Goal: Task Accomplishment & Management: Complete application form

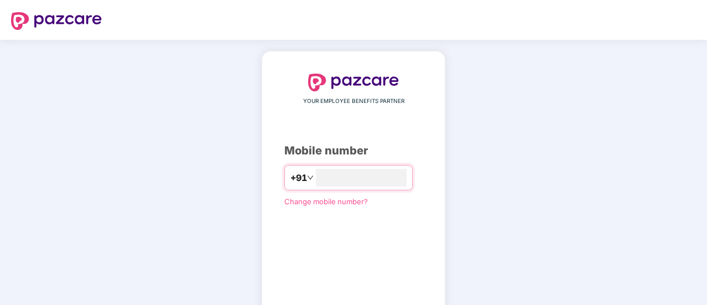
scroll to position [61, 0]
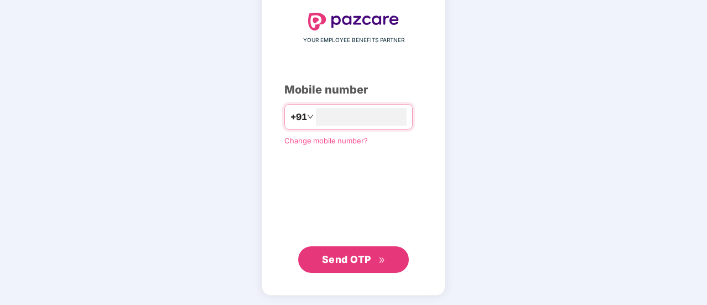
type input "**********"
click at [360, 265] on span "Send OTP" at bounding box center [354, 258] width 64 height 15
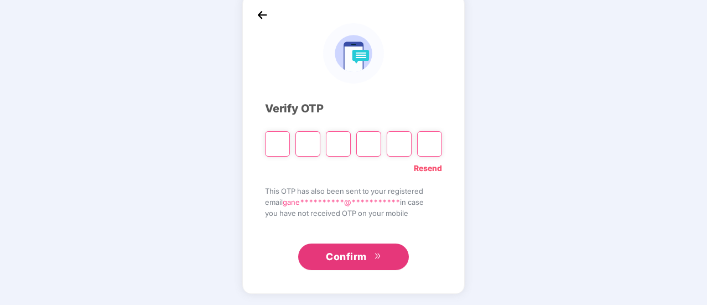
scroll to position [55, 0]
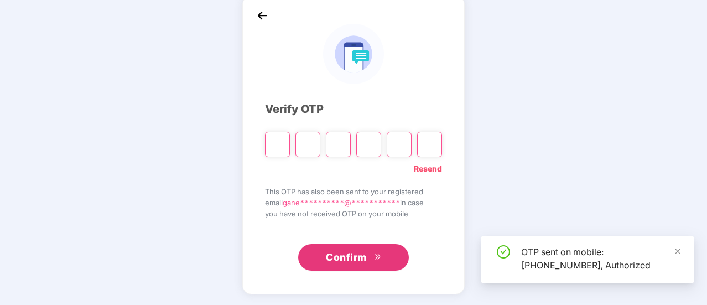
click at [280, 150] on input "Please enter verification code. Digit 1" at bounding box center [277, 144] width 25 height 25
type input "*"
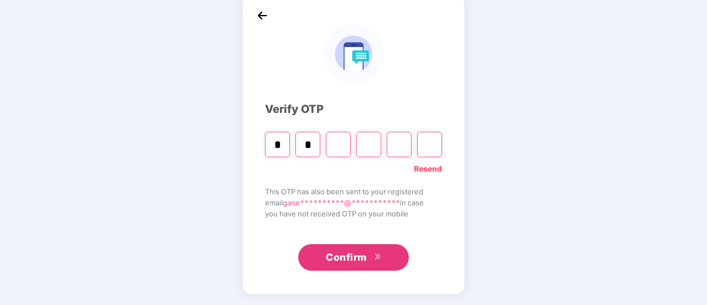
type input "*"
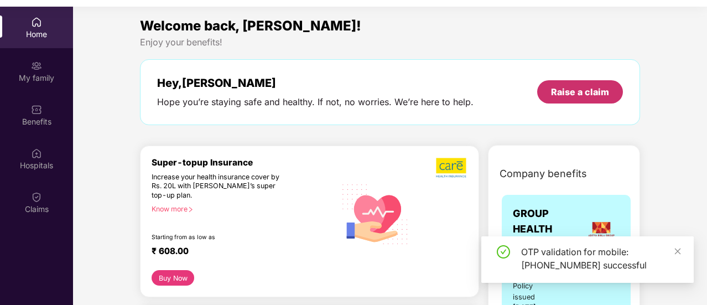
click at [576, 89] on div "Raise a claim" at bounding box center [580, 92] width 58 height 12
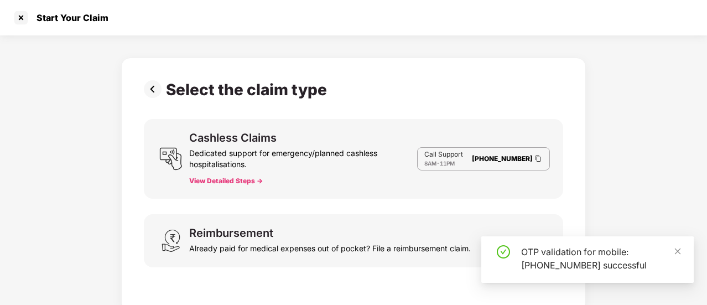
scroll to position [6, 0]
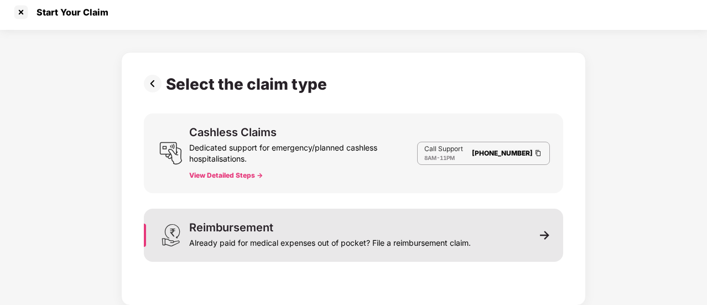
click at [331, 231] on div "Reimbursement Already paid for medical expenses out of pocket? File a reimburse…" at bounding box center [330, 235] width 282 height 27
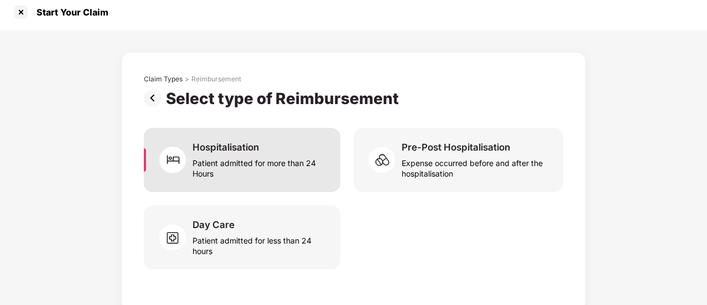
click at [241, 170] on div "Patient admitted for more than 24 Hours" at bounding box center [259, 165] width 134 height 25
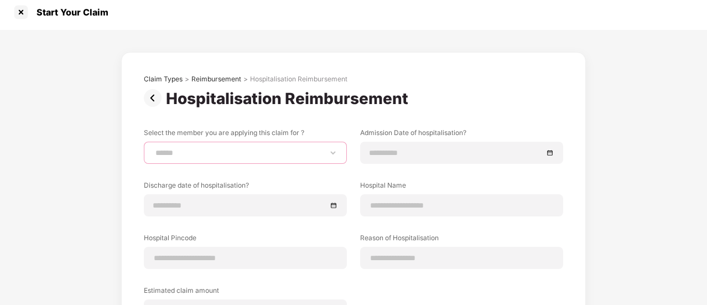
click at [248, 153] on select "**********" at bounding box center [245, 152] width 184 height 9
select select "**********"
click at [153, 148] on select "**********" at bounding box center [245, 152] width 184 height 9
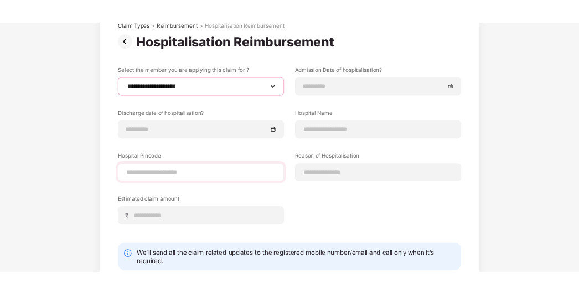
scroll to position [82, 0]
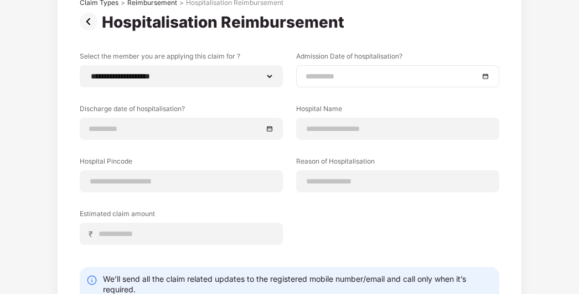
click at [345, 76] on input at bounding box center [391, 76] width 173 height 12
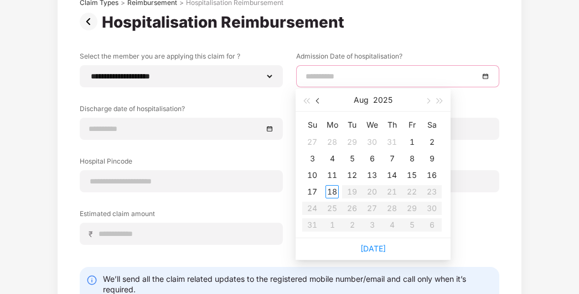
click at [318, 101] on span "button" at bounding box center [319, 101] width 6 height 6
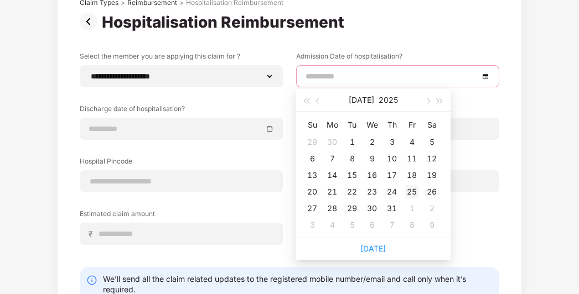
type input "**********"
click at [411, 195] on div "25" at bounding box center [411, 191] width 13 height 13
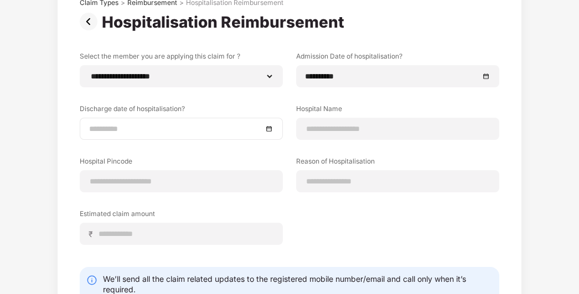
click at [268, 128] on div at bounding box center [181, 129] width 184 height 12
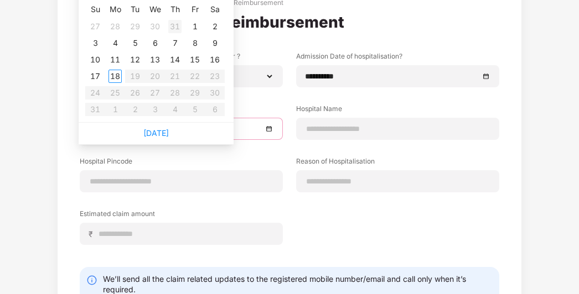
type input "**********"
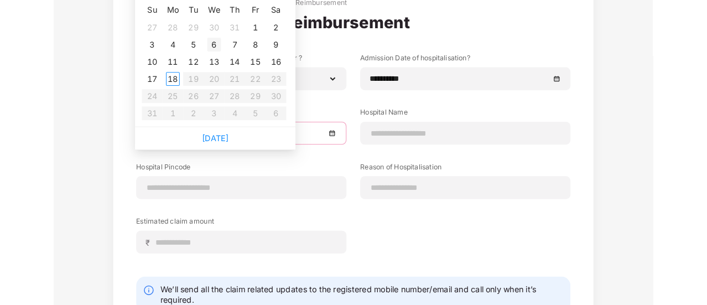
scroll to position [0, 0]
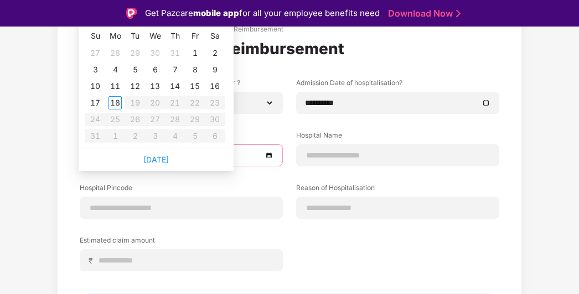
type input "**********"
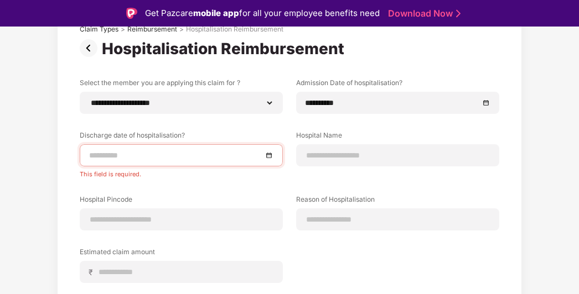
click at [279, 69] on div "**********" at bounding box center [289, 202] width 419 height 355
click at [270, 154] on div at bounding box center [181, 155] width 184 height 12
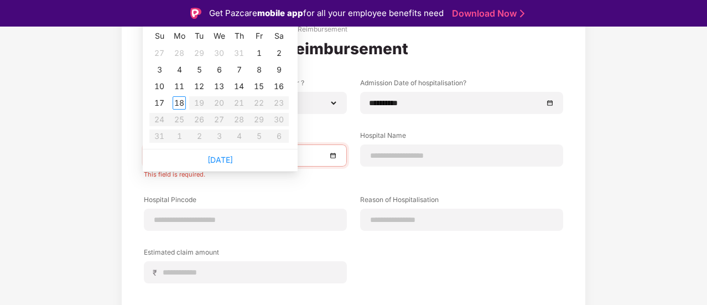
type input "**********"
click at [199, 54] on div "29" at bounding box center [198, 52] width 13 height 13
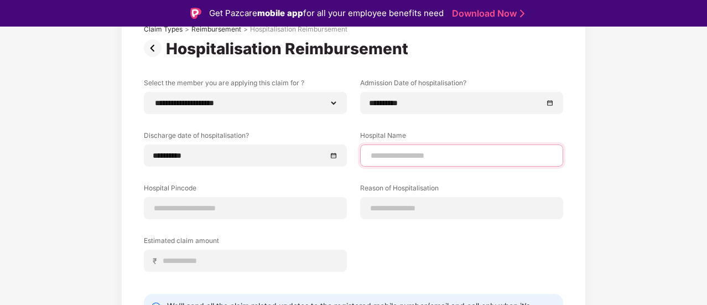
click at [449, 160] on input at bounding box center [461, 156] width 184 height 12
type input "**********"
click at [524, 181] on div "**********" at bounding box center [353, 183] width 419 height 210
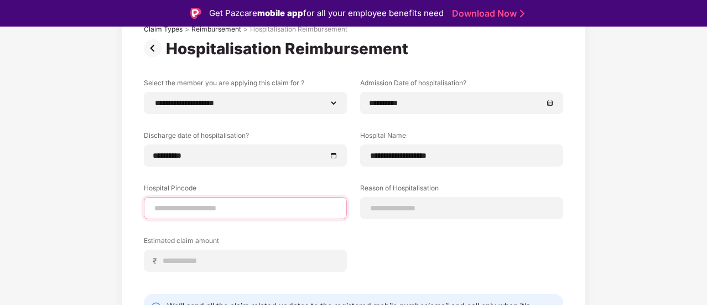
click at [232, 209] on input at bounding box center [245, 208] width 184 height 12
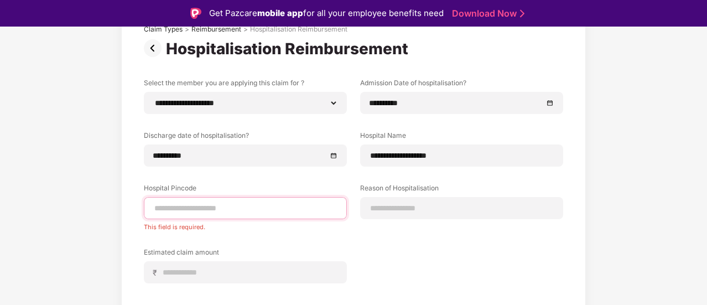
click at [252, 207] on input at bounding box center [245, 208] width 184 height 12
type input "******"
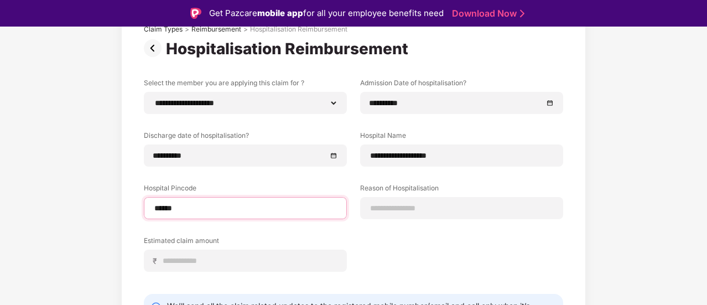
select select "**********"
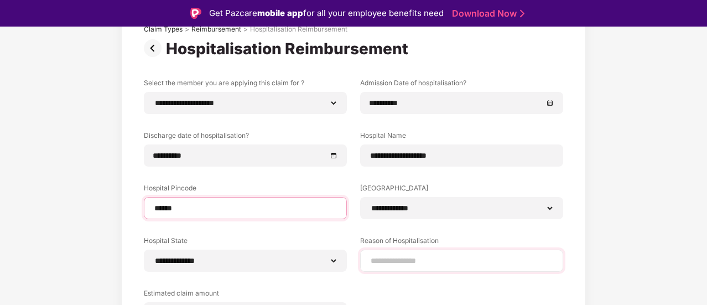
type input "******"
click at [386, 260] on input at bounding box center [461, 261] width 184 height 12
type input "*"
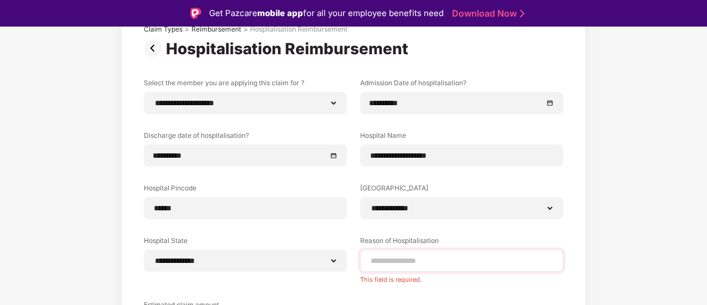
click at [438, 249] on div at bounding box center [461, 260] width 203 height 22
click at [429, 257] on input at bounding box center [461, 261] width 184 height 12
type input "*********"
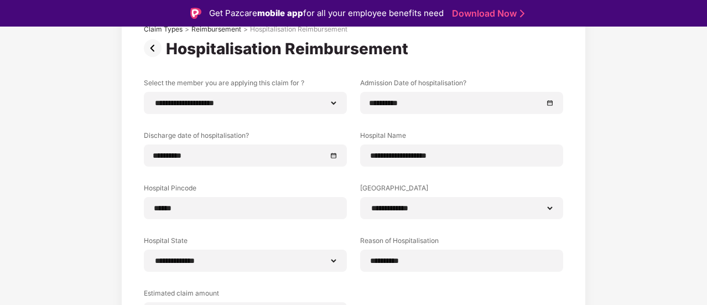
click at [612, 188] on div "**********" at bounding box center [353, 214] width 707 height 468
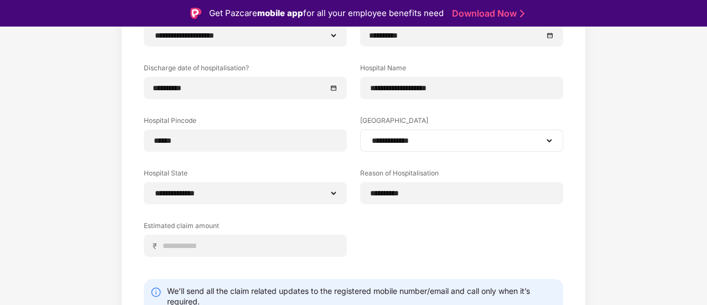
scroll to position [169, 0]
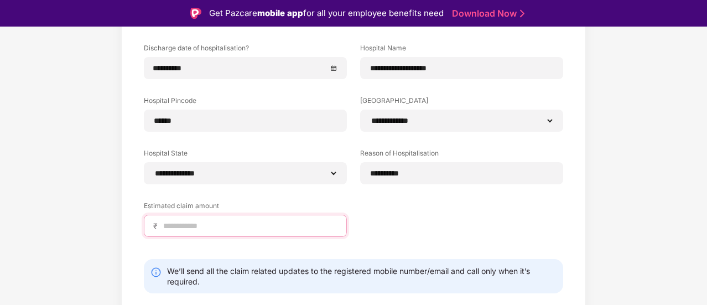
click at [258, 223] on input at bounding box center [249, 226] width 175 height 12
type input "*****"
click at [421, 202] on div "**********" at bounding box center [353, 122] width 419 height 263
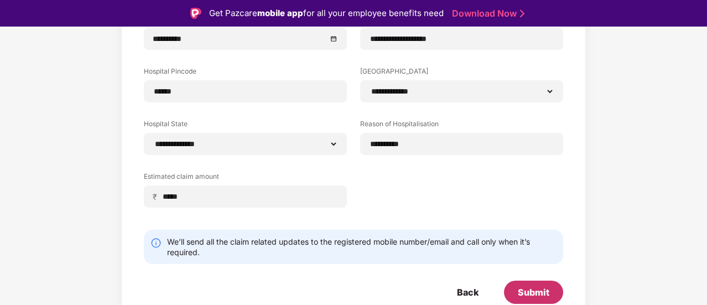
click at [535, 293] on div "Submit" at bounding box center [534, 292] width 32 height 12
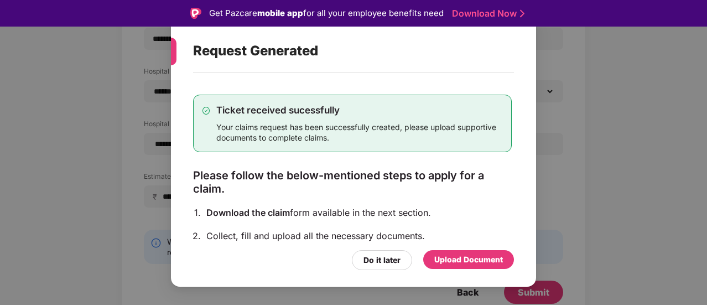
click at [461, 263] on div "Upload Document" at bounding box center [468, 259] width 69 height 12
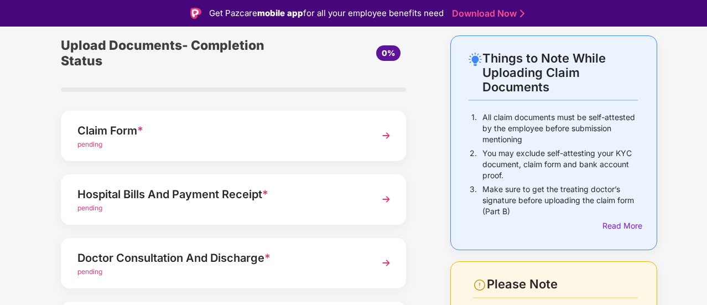
scroll to position [43, 0]
click at [382, 137] on img at bounding box center [386, 136] width 20 height 20
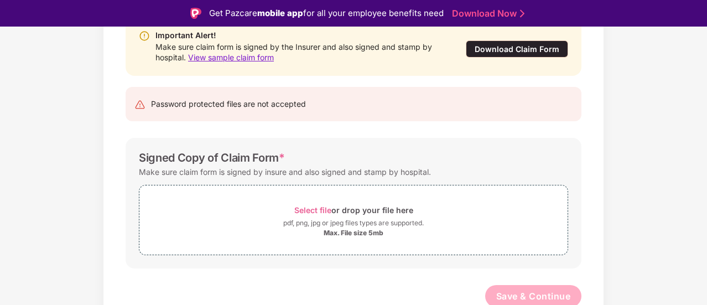
scroll to position [132, 0]
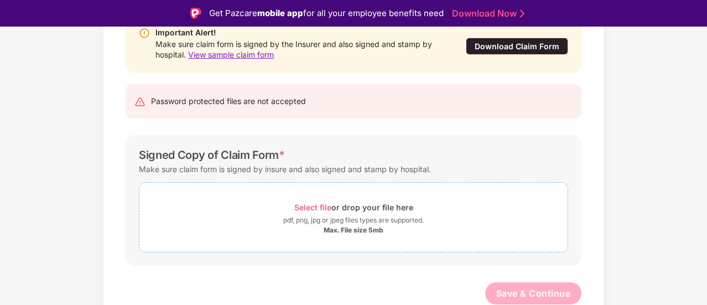
click at [366, 218] on div "pdf, png, jpg or jpeg files types are supported." at bounding box center [353, 220] width 140 height 11
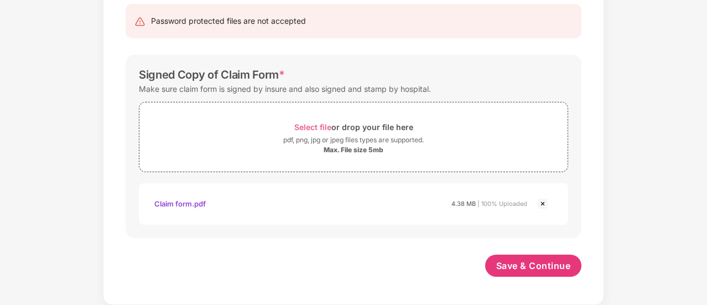
scroll to position [185, 0]
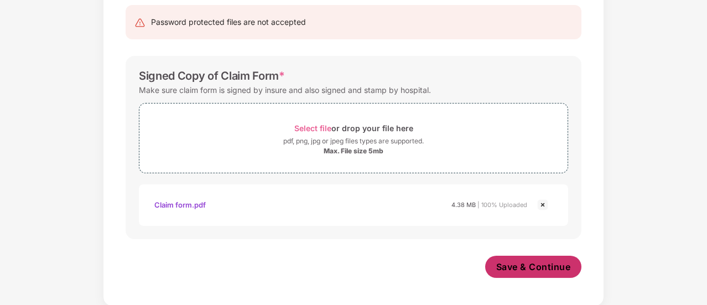
click at [518, 265] on span "Save & Continue" at bounding box center [533, 266] width 75 height 12
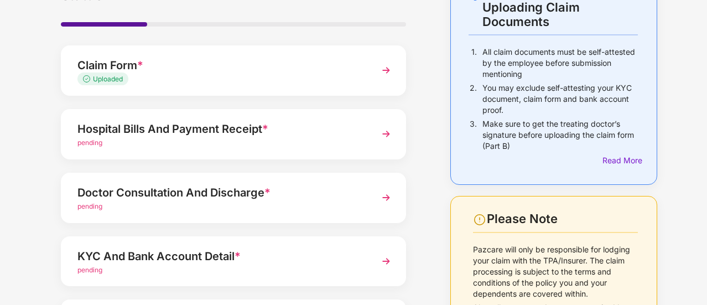
scroll to position [81, 0]
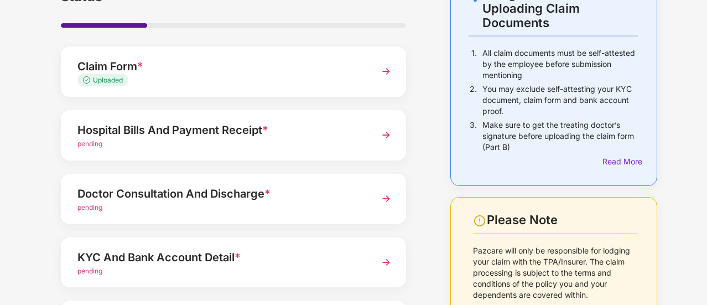
click at [382, 136] on img at bounding box center [386, 135] width 20 height 20
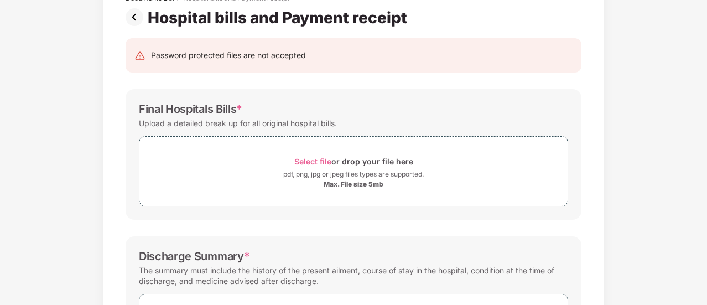
scroll to position [0, 0]
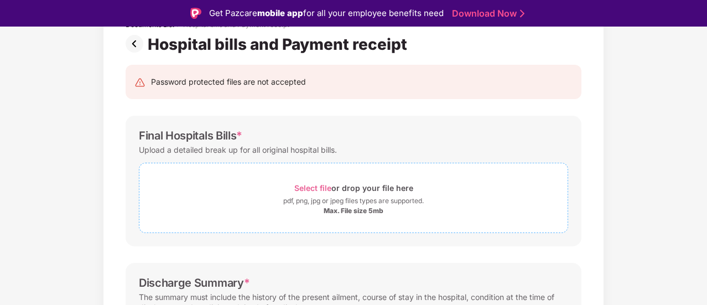
click at [314, 184] on span "Select file" at bounding box center [312, 187] width 37 height 9
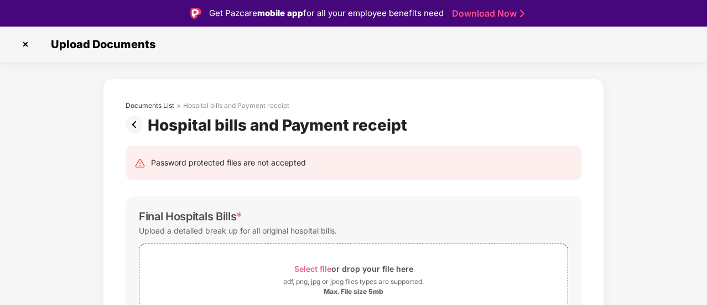
click at [25, 44] on img at bounding box center [26, 44] width 18 height 18
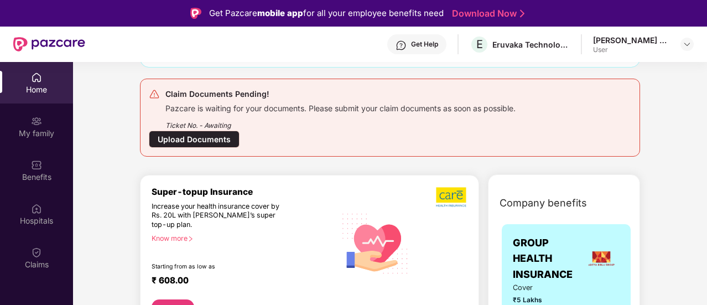
scroll to position [112, 0]
click at [285, 128] on div "Ticket No. - Awaiting" at bounding box center [340, 122] width 350 height 17
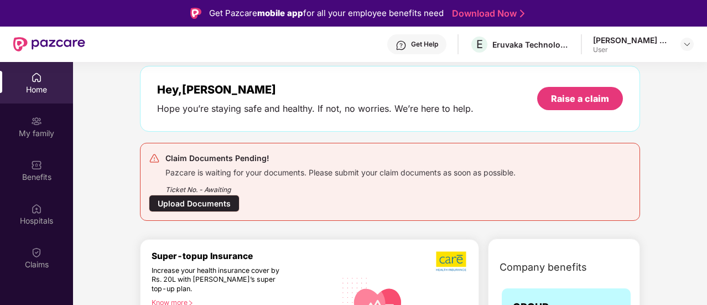
scroll to position [49, 0]
click at [204, 201] on div "Upload Documents" at bounding box center [194, 202] width 91 height 17
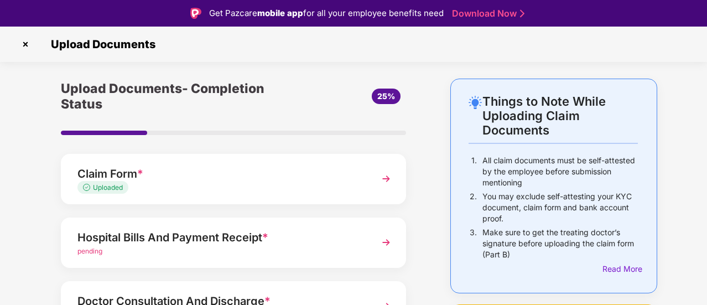
click at [387, 179] on img at bounding box center [386, 179] width 20 height 20
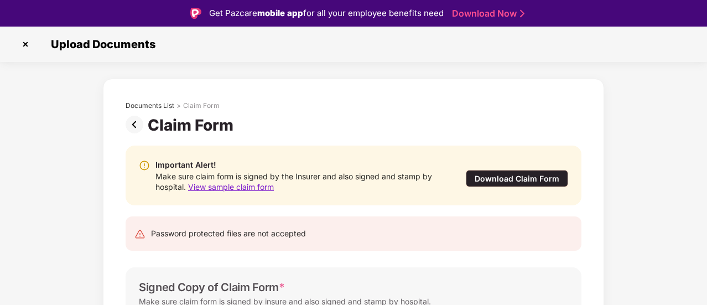
click at [134, 129] on img at bounding box center [137, 125] width 22 height 18
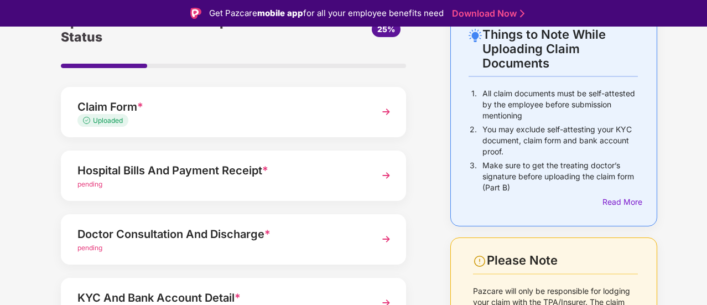
scroll to position [67, 0]
click at [379, 175] on img at bounding box center [386, 175] width 20 height 20
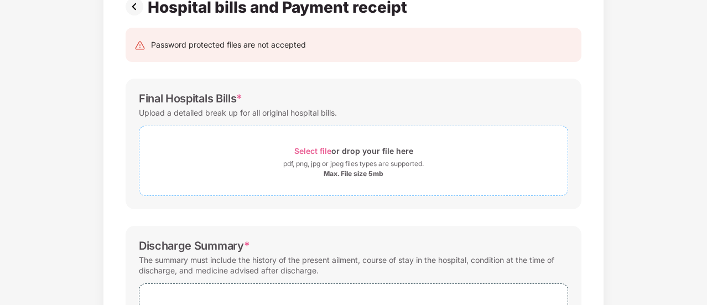
scroll to position [86, 0]
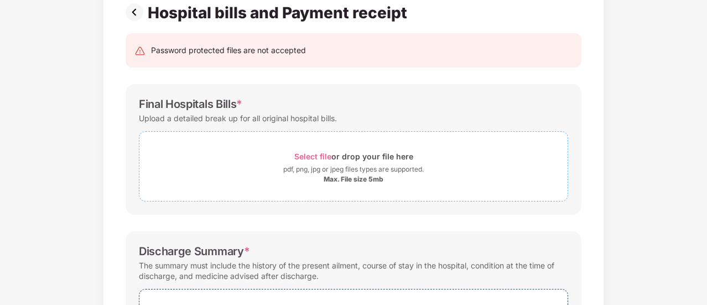
click at [311, 153] on span "Select file" at bounding box center [312, 156] width 37 height 9
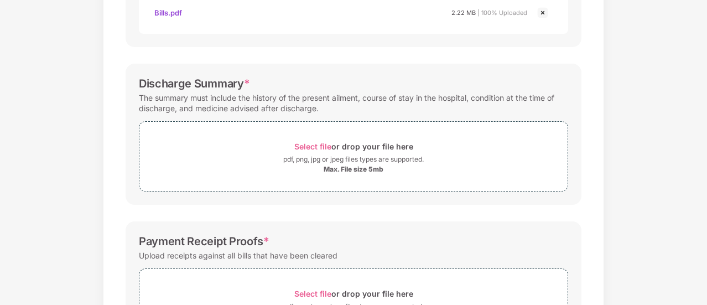
scroll to position [394, 0]
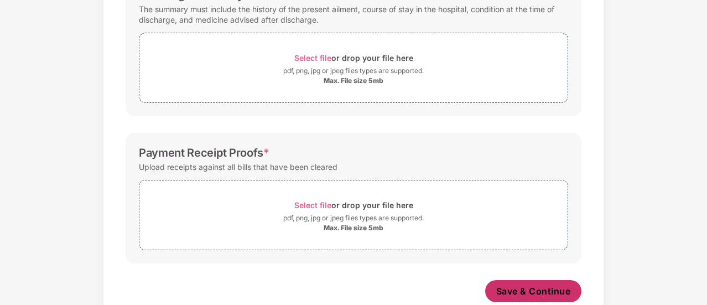
click at [515, 292] on span "Save & Continue" at bounding box center [533, 291] width 75 height 12
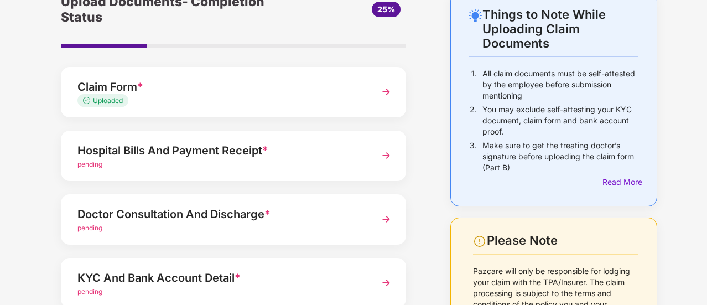
scroll to position [71, 0]
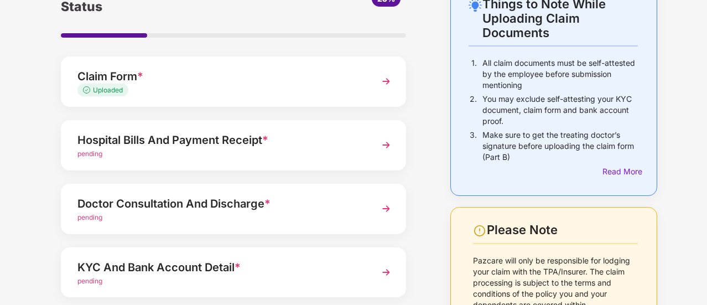
click at [382, 140] on img at bounding box center [386, 145] width 20 height 20
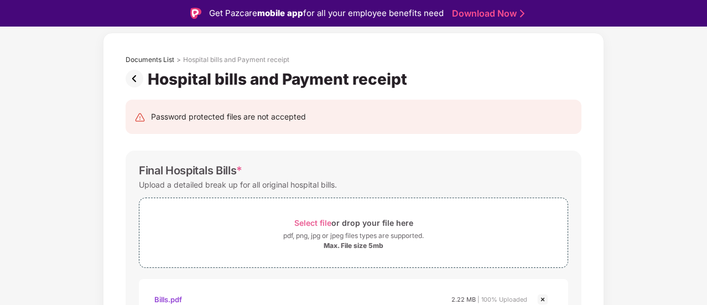
scroll to position [54, 0]
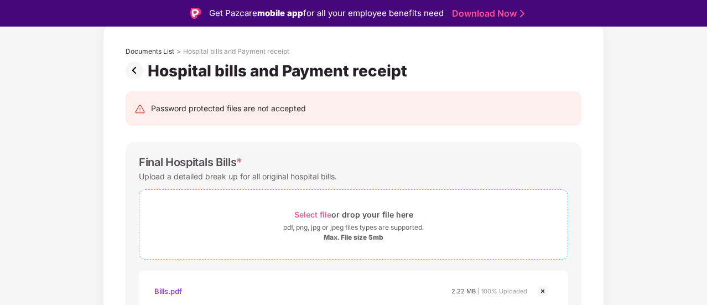
click at [315, 211] on span "Select file" at bounding box center [312, 214] width 37 height 9
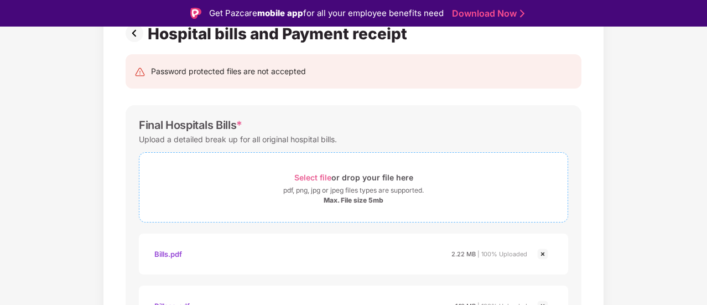
click at [312, 176] on span "Select file" at bounding box center [312, 177] width 37 height 9
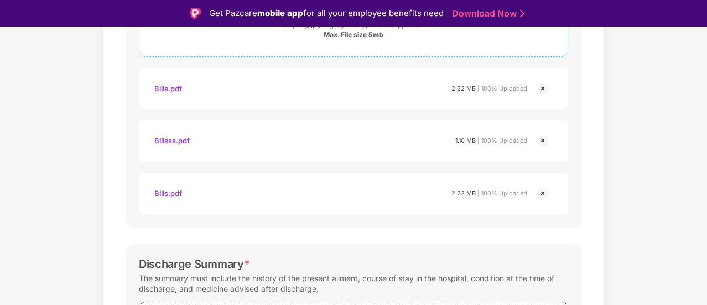
scroll to position [257, 0]
click at [543, 191] on img at bounding box center [542, 192] width 13 height 13
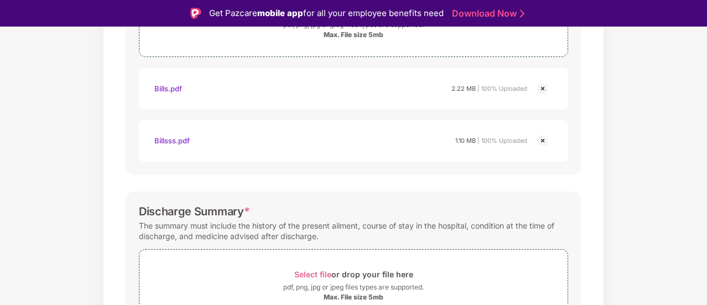
click at [541, 143] on img at bounding box center [542, 140] width 13 height 13
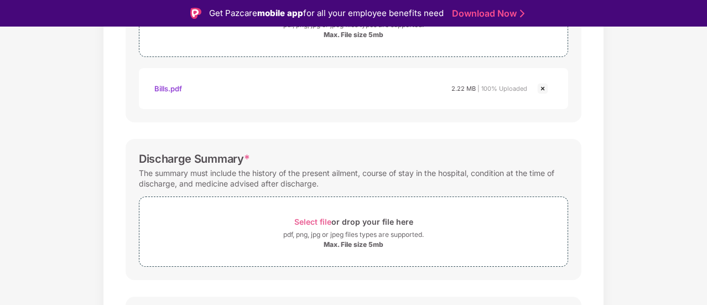
click at [540, 88] on img at bounding box center [542, 88] width 13 height 13
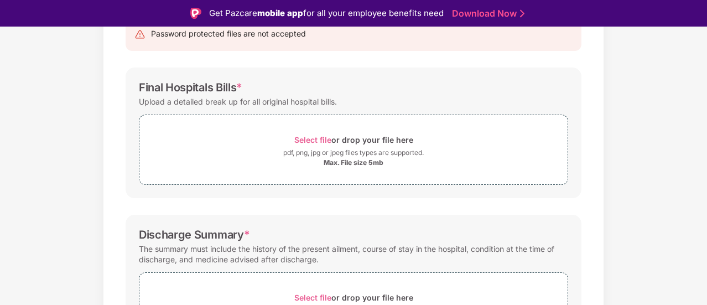
scroll to position [128, 0]
click at [313, 138] on span "Select file" at bounding box center [312, 140] width 37 height 9
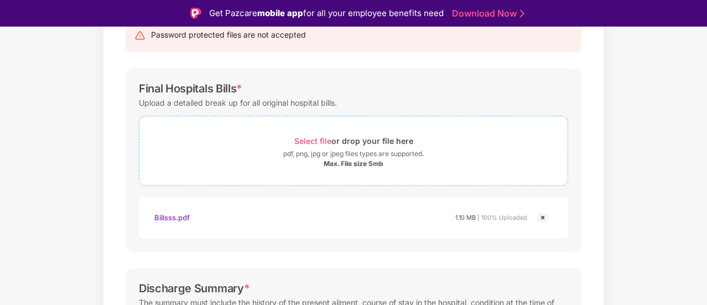
click at [315, 140] on span "Select file" at bounding box center [312, 140] width 37 height 9
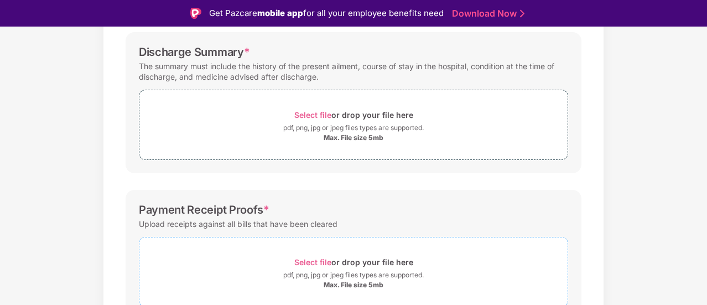
scroll to position [416, 0]
click at [313, 114] on span "Select file" at bounding box center [312, 115] width 37 height 9
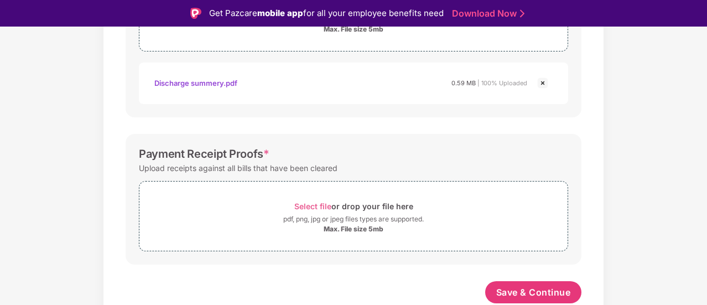
scroll to position [523, 0]
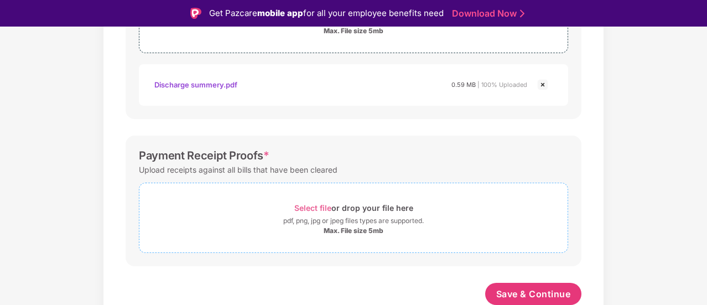
click at [340, 222] on div "pdf, png, jpg or jpeg files types are supported." at bounding box center [353, 220] width 140 height 11
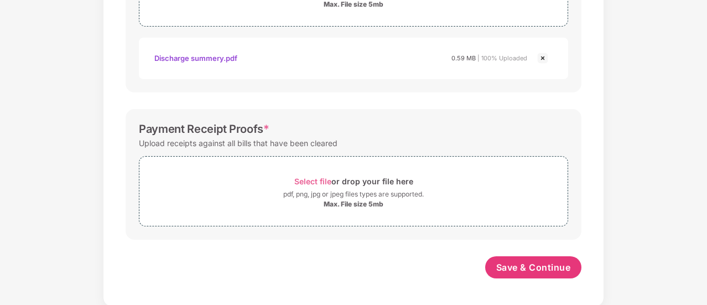
scroll to position [26, 0]
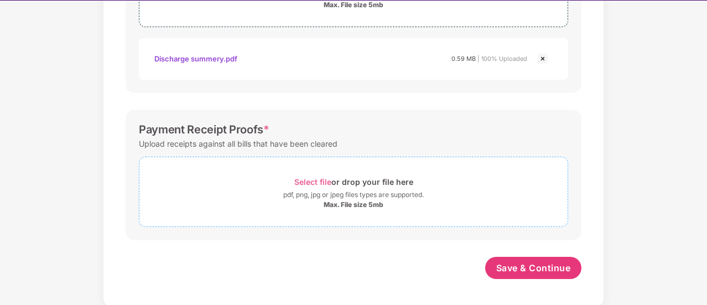
click at [318, 181] on span "Select file" at bounding box center [312, 181] width 37 height 9
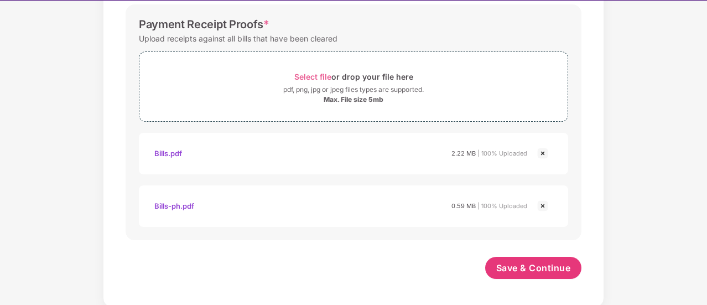
scroll to position [27, 0]
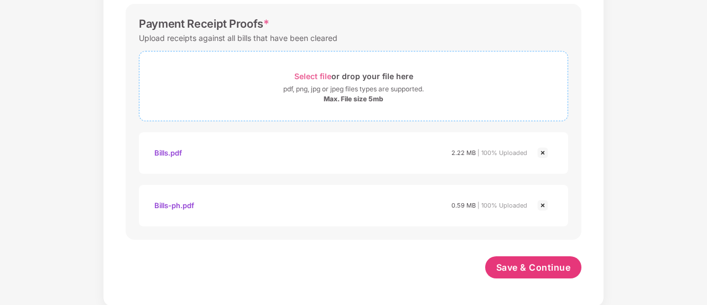
click at [311, 75] on span "Select file" at bounding box center [312, 75] width 37 height 9
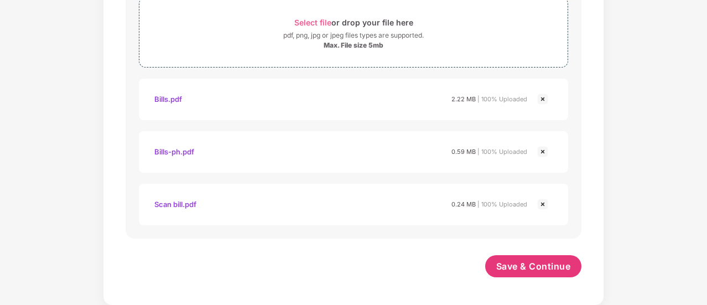
scroll to position [681, 0]
click at [529, 262] on span "Save & Continue" at bounding box center [533, 267] width 75 height 12
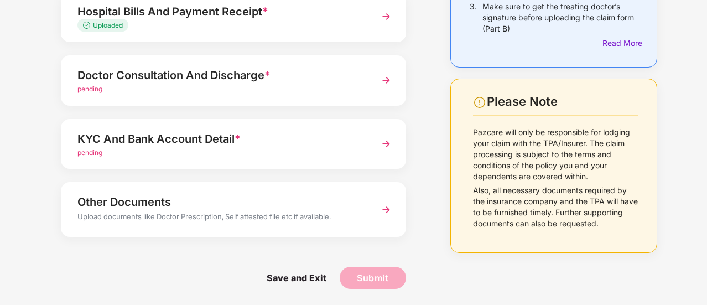
scroll to position [199, 0]
click at [350, 84] on div "Doctor Consultation And Discharge *" at bounding box center [220, 75] width 286 height 18
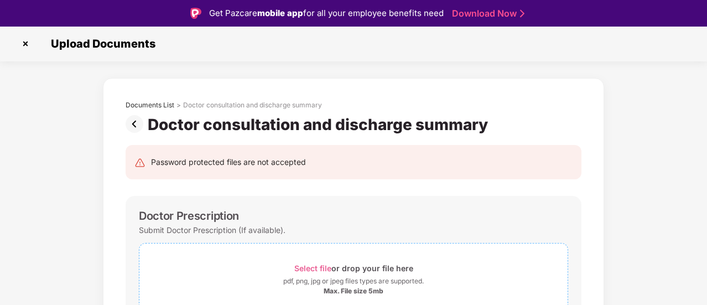
scroll to position [71, 0]
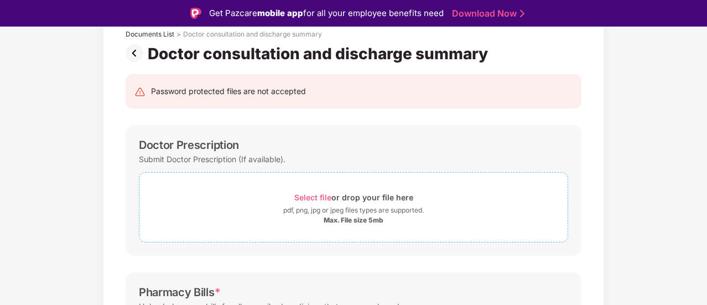
click at [316, 194] on span "Select file" at bounding box center [312, 196] width 37 height 9
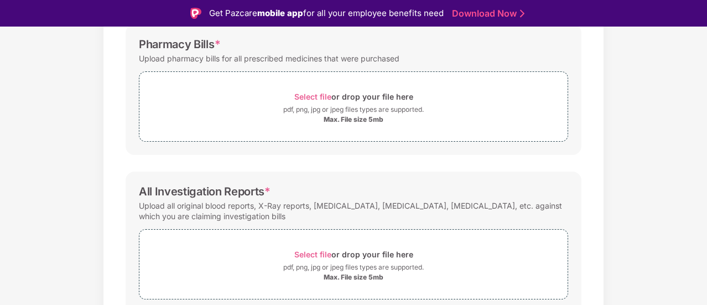
scroll to position [372, 0]
click at [319, 96] on span "Select file" at bounding box center [312, 95] width 37 height 9
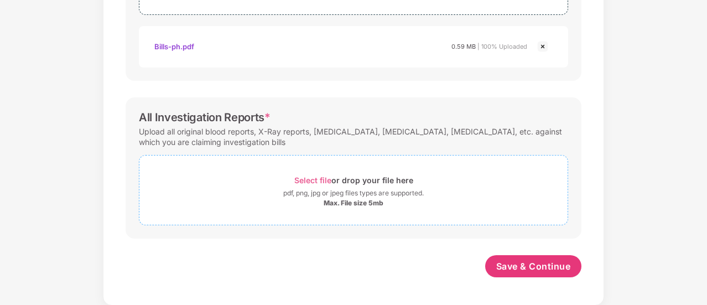
scroll to position [471, 0]
click at [312, 179] on span "Select file" at bounding box center [312, 180] width 37 height 9
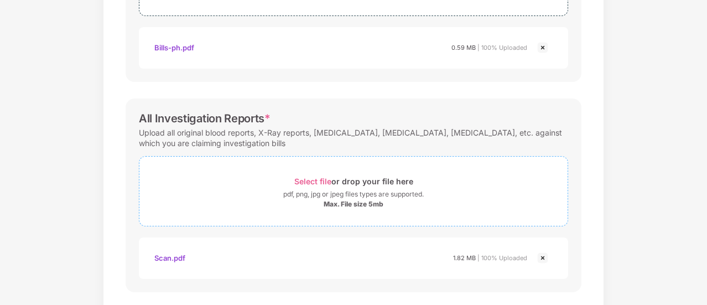
click at [318, 180] on span "Select file" at bounding box center [312, 180] width 37 height 9
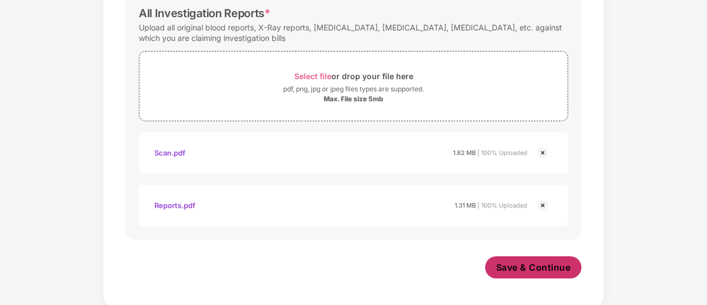
scroll to position [576, 0]
click at [529, 268] on span "Save & Continue" at bounding box center [533, 267] width 75 height 12
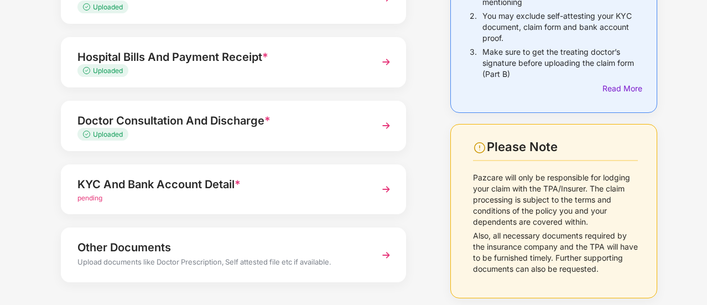
scroll to position [199, 0]
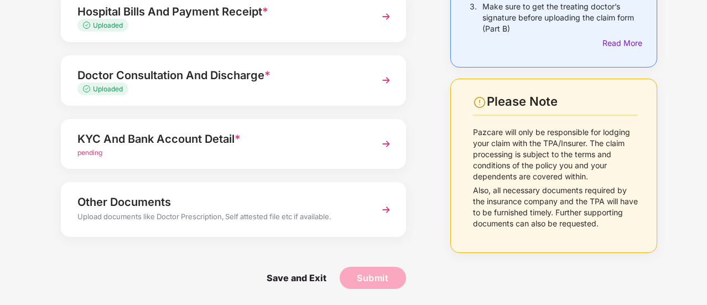
click at [382, 143] on img at bounding box center [386, 144] width 20 height 20
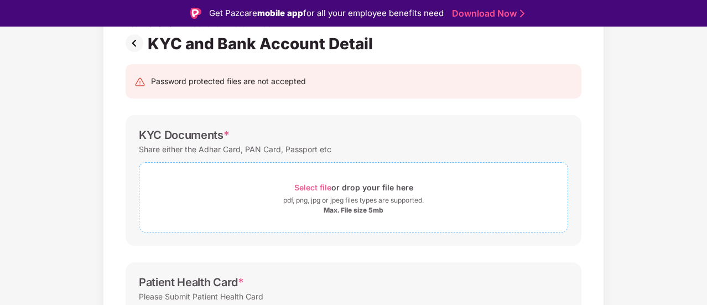
scroll to position [81, 0]
click at [315, 189] on span "Select file" at bounding box center [312, 187] width 37 height 9
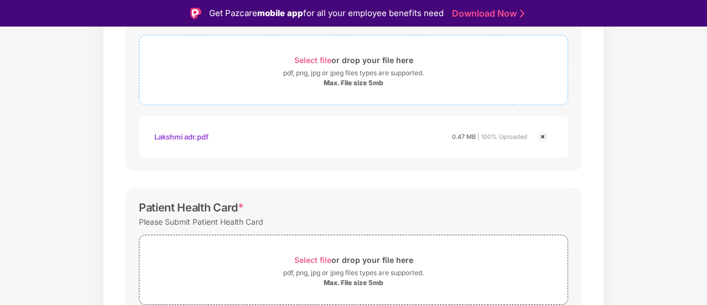
scroll to position [209, 0]
click at [311, 58] on span "Select file" at bounding box center [312, 59] width 37 height 9
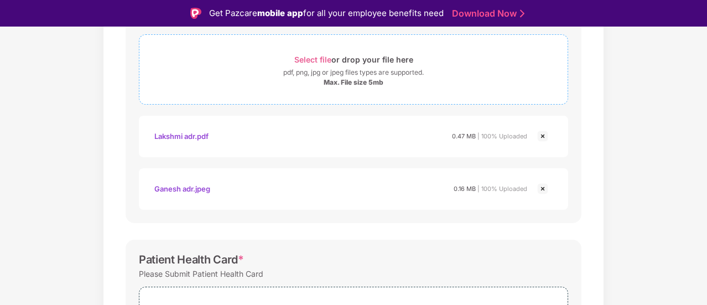
click at [316, 60] on span "Select file" at bounding box center [312, 59] width 37 height 9
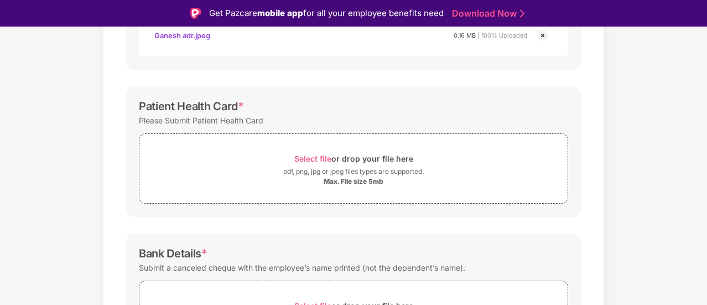
scroll to position [380, 0]
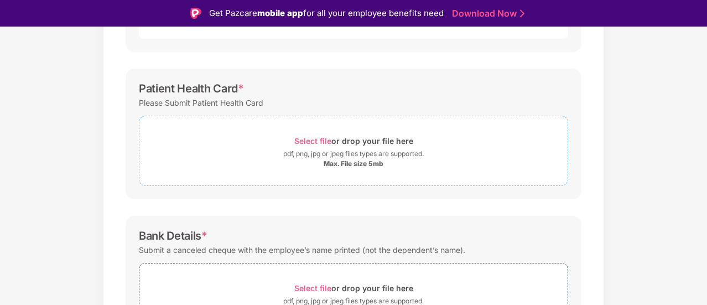
click at [317, 139] on span "Select file" at bounding box center [312, 140] width 37 height 9
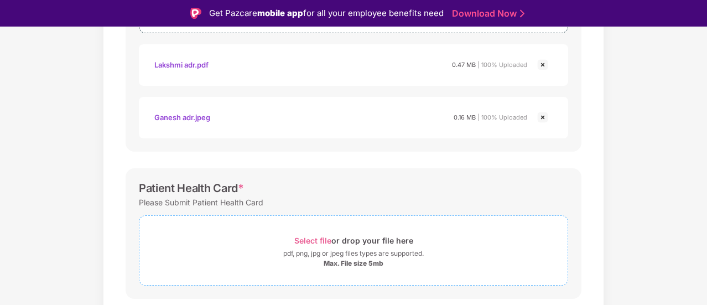
scroll to position [279, 0]
click at [542, 116] on img at bounding box center [542, 118] width 13 height 13
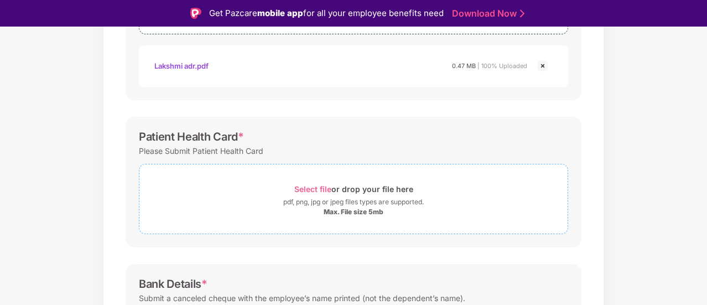
click at [341, 205] on div "pdf, png, jpg or jpeg files types are supported." at bounding box center [353, 201] width 140 height 11
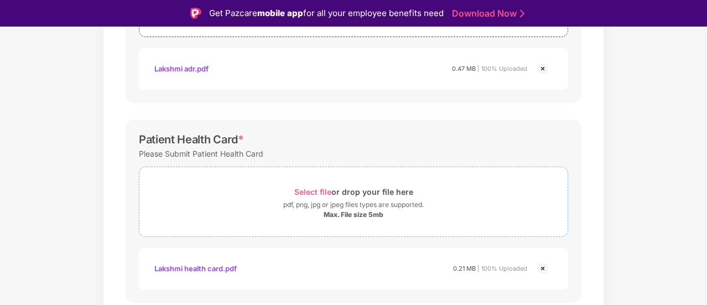
scroll to position [294, 0]
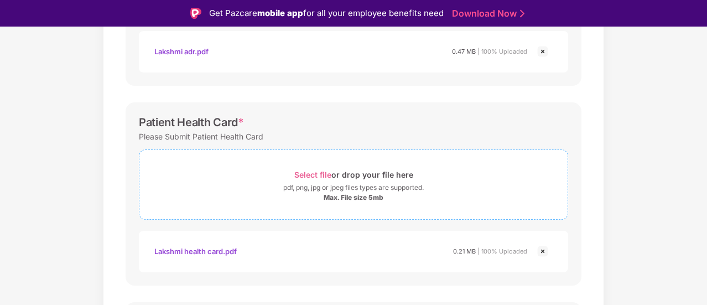
click at [313, 173] on span "Select file" at bounding box center [312, 174] width 37 height 9
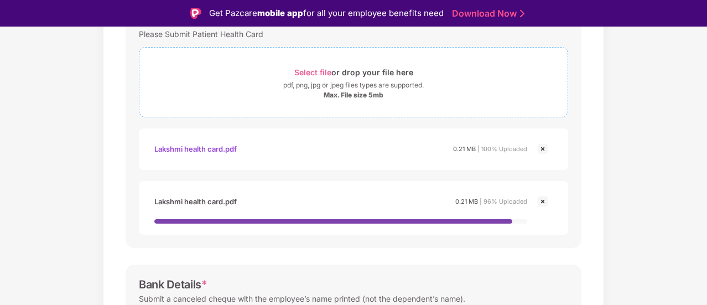
scroll to position [397, 0]
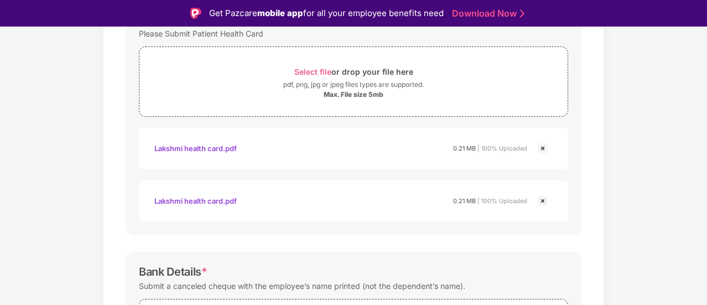
click at [541, 195] on img at bounding box center [542, 200] width 13 height 13
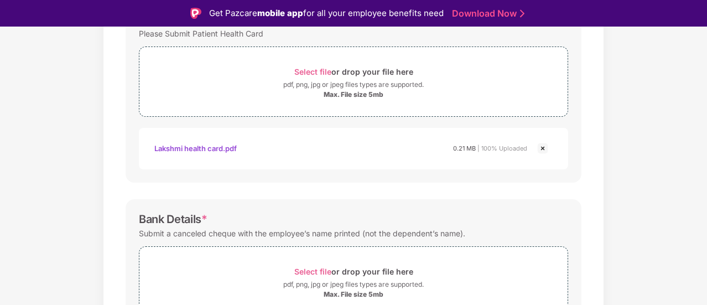
scroll to position [460, 0]
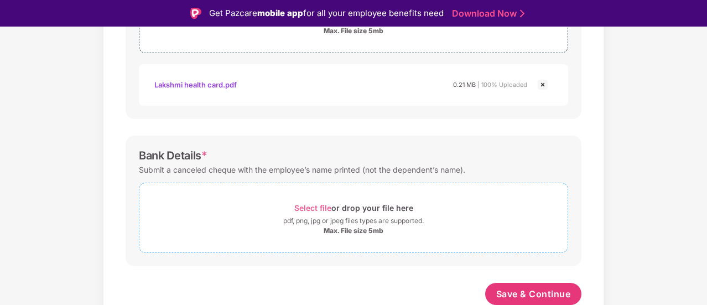
click at [325, 207] on span "Select file" at bounding box center [312, 207] width 37 height 9
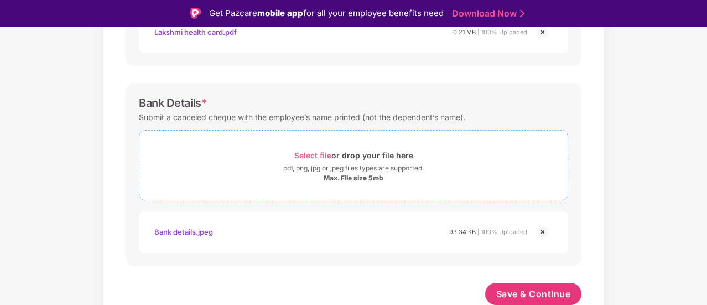
scroll to position [27, 0]
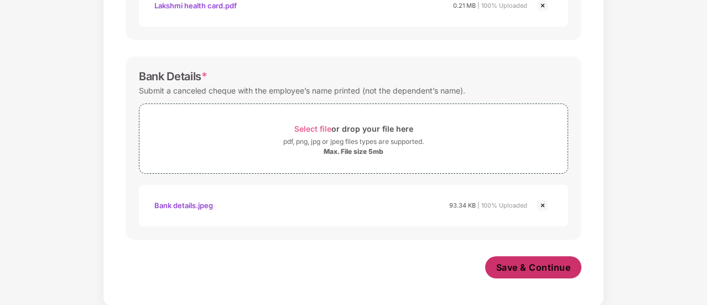
click at [523, 261] on span "Save & Continue" at bounding box center [533, 267] width 75 height 12
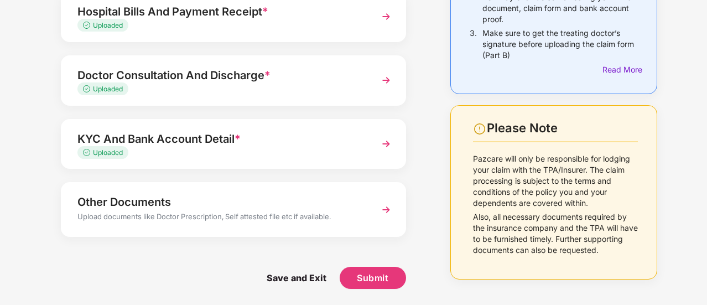
scroll to position [173, 0]
click at [374, 280] on span "Submit" at bounding box center [373, 278] width 32 height 12
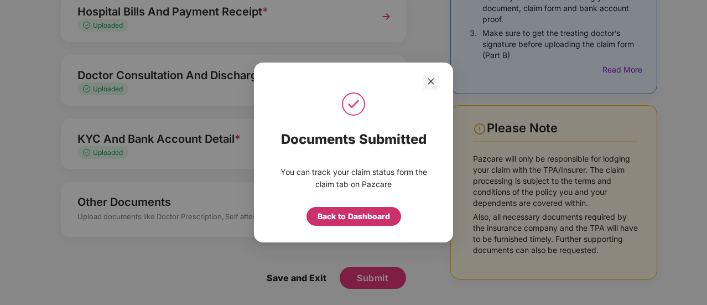
click at [350, 215] on div "Back to Dashboard" at bounding box center [353, 216] width 72 height 12
